Goal: Task Accomplishment & Management: Use online tool/utility

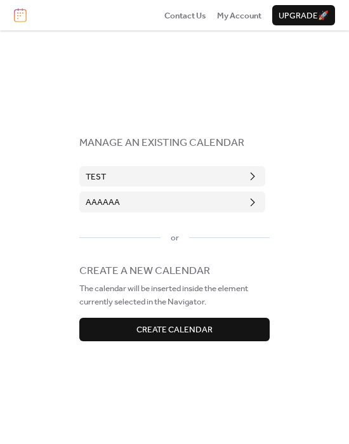
click at [166, 329] on span "Create Calendar" at bounding box center [174, 330] width 76 height 13
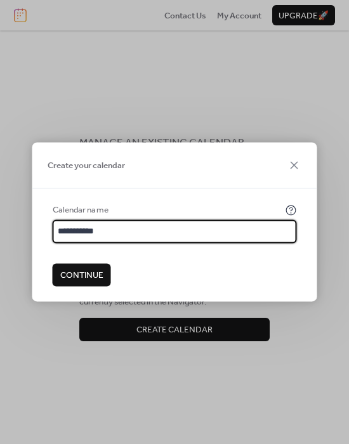
type input "**********"
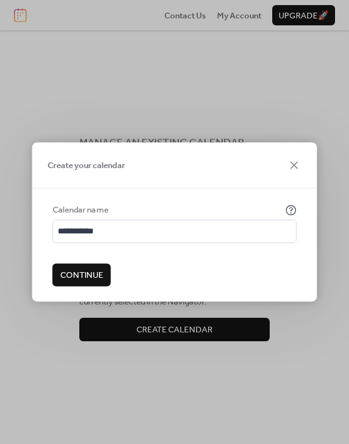
click at [81, 275] on span "Continue" at bounding box center [81, 275] width 43 height 13
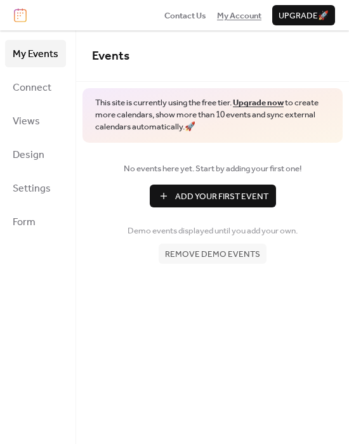
click at [241, 15] on span "My Account" at bounding box center [239, 16] width 44 height 13
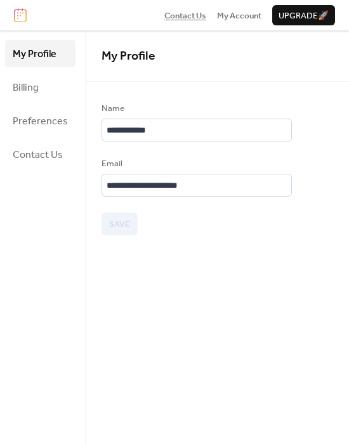
click at [177, 11] on span "Contact Us" at bounding box center [185, 16] width 42 height 13
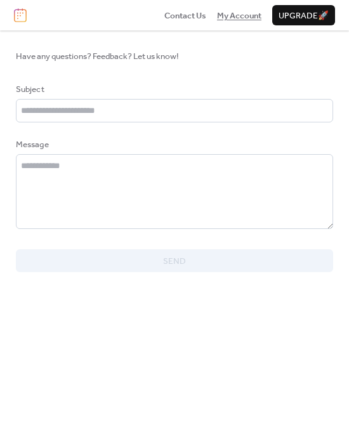
click at [228, 13] on span "My Account" at bounding box center [239, 16] width 44 height 13
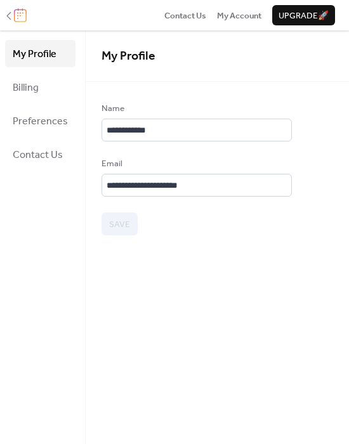
click at [16, 15] on img at bounding box center [20, 15] width 13 height 14
